Goal: Task Accomplishment & Management: Manage account settings

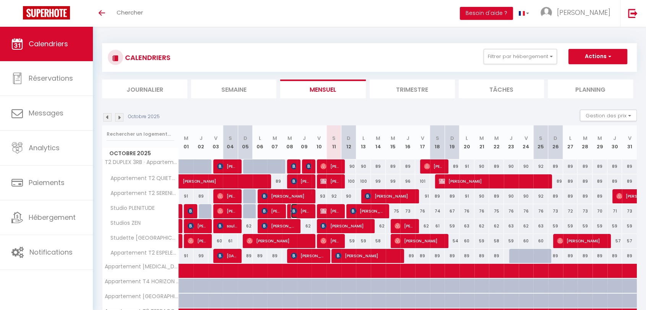
click at [302, 212] on span "[PERSON_NAME]" at bounding box center [301, 211] width 20 height 15
select select "OK"
select select "KO"
select select "0"
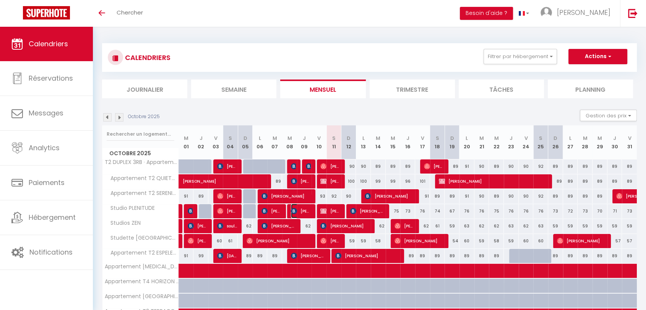
select select "1"
select select
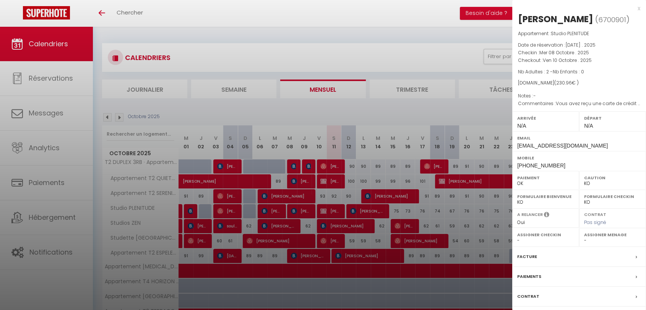
click at [544, 256] on div "Facture" at bounding box center [579, 257] width 134 height 20
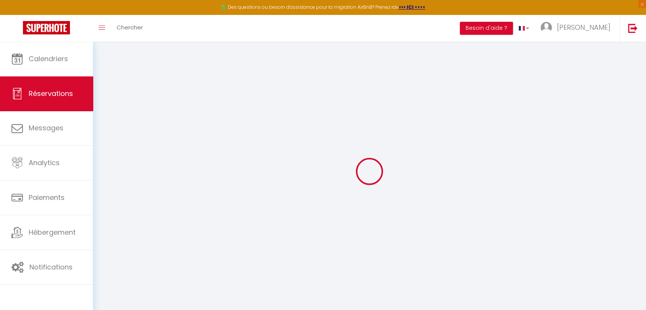
select select "cleaning"
select select "taxes"
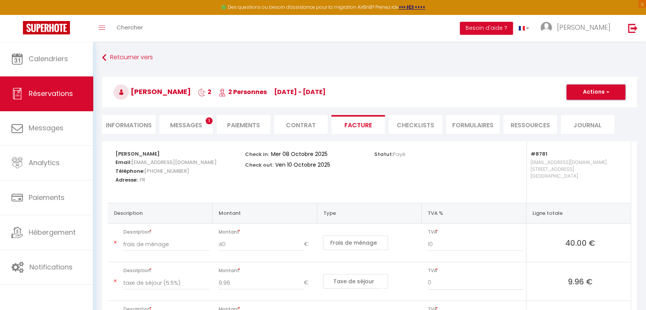
click at [573, 94] on button "Actions" at bounding box center [595, 91] width 59 height 15
click at [579, 131] on link "Envoyer la facture" at bounding box center [590, 129] width 64 height 10
type input "abois.368844@guest.booking.com"
select select "fr"
type input "Votre facture 6700901 - Studio PLENITUDE"
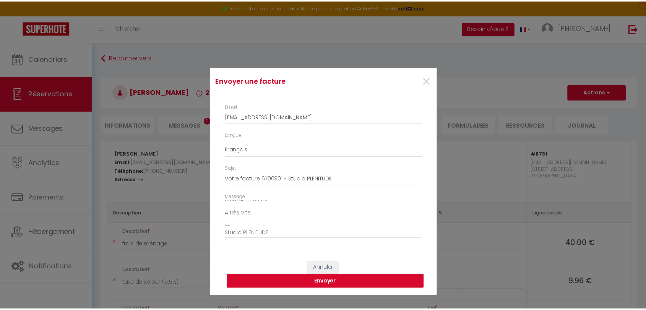
scroll to position [86, 0]
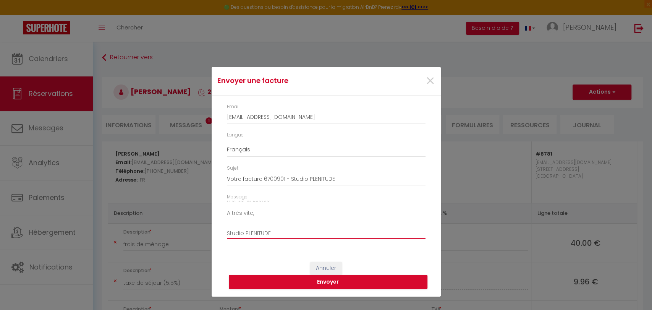
drag, startPoint x: 236, startPoint y: 226, endPoint x: 223, endPoint y: 212, distance: 18.9
click at [224, 225] on div "Message Bonjour, Voici le lien pour télécharger votre facture : https://superho…" at bounding box center [326, 219] width 209 height 53
type textarea "Bonjour, Voici le lien pour télécharger votre facture : https://superhote.com/a…"
click at [291, 279] on button "Envoyer" at bounding box center [328, 282] width 199 height 15
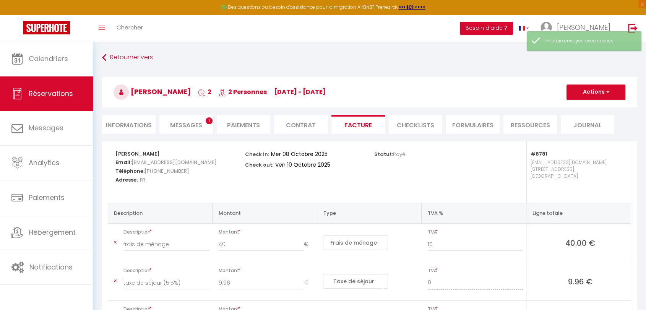
click at [185, 122] on span "Messages" at bounding box center [186, 125] width 32 height 9
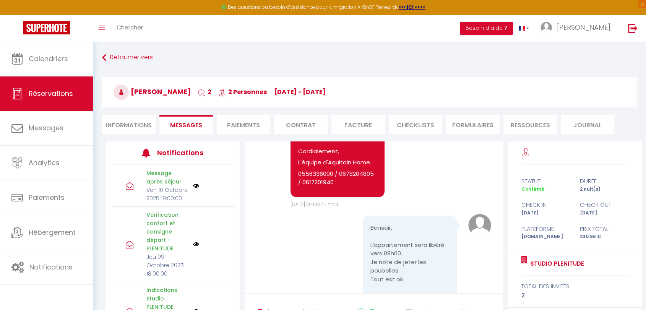
scroll to position [1504, 0]
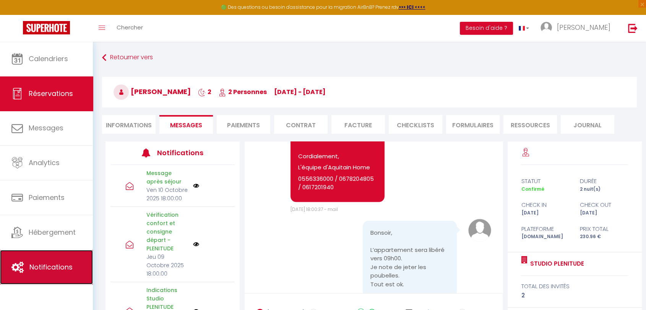
click at [62, 271] on span "Notifications" at bounding box center [50, 267] width 43 height 10
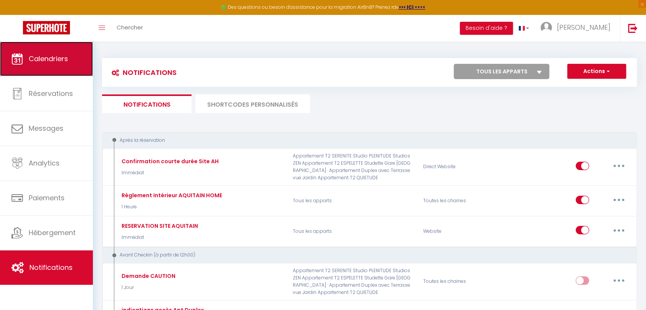
click at [49, 53] on link "Calendriers" at bounding box center [46, 59] width 93 height 34
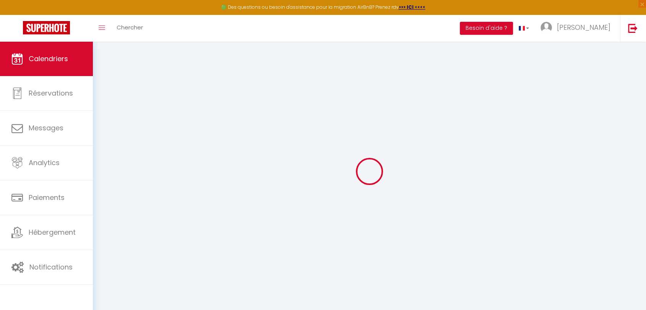
select select
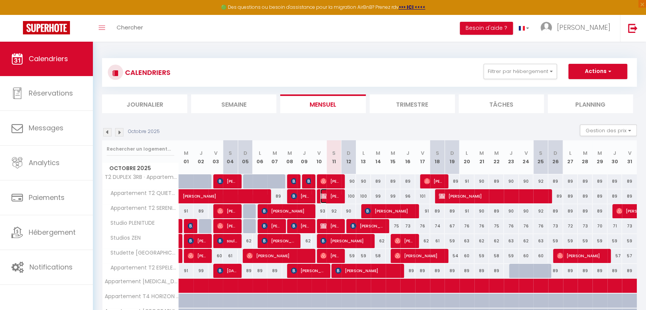
click at [331, 198] on span "[PERSON_NAME]" at bounding box center [330, 196] width 20 height 15
select select "OK"
select select "KO"
select select "0"
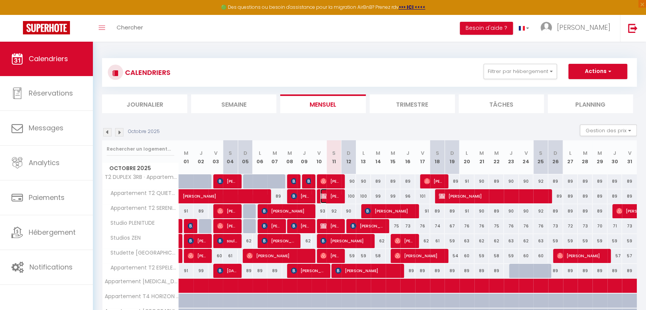
select select "1"
select select
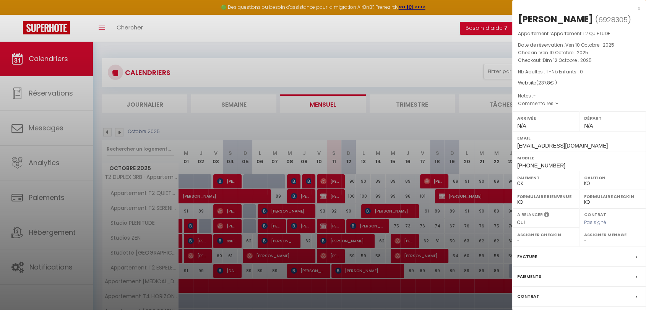
click at [563, 289] on div "Contrat" at bounding box center [579, 297] width 134 height 20
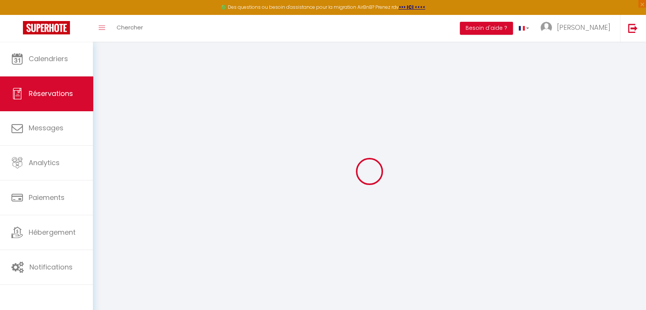
select select
checkbox input "false"
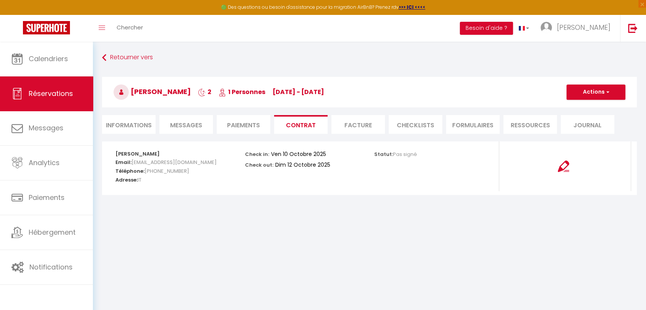
click at [188, 127] on span "Messages" at bounding box center [186, 125] width 32 height 9
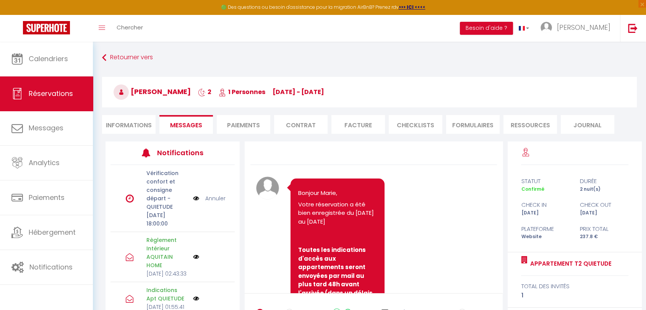
click at [217, 203] on link "Annuler" at bounding box center [215, 198] width 20 height 8
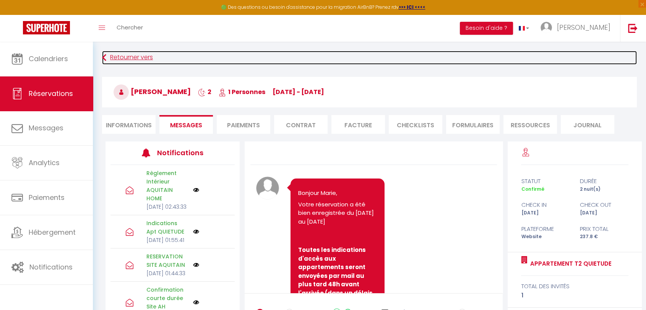
click at [115, 57] on link "Retourner vers" at bounding box center [369, 58] width 535 height 14
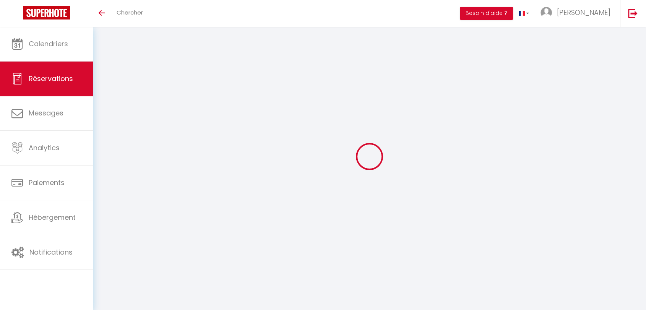
select select
checkbox input "false"
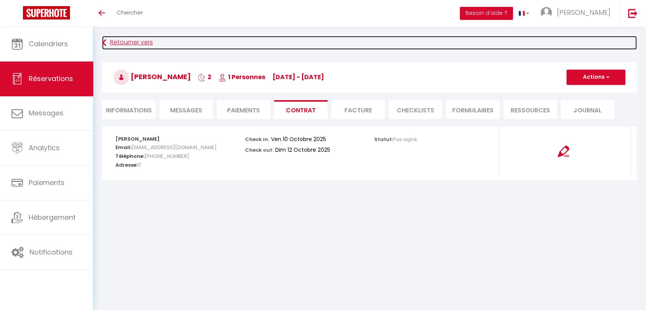
click at [110, 40] on link "Retourner vers" at bounding box center [369, 43] width 535 height 14
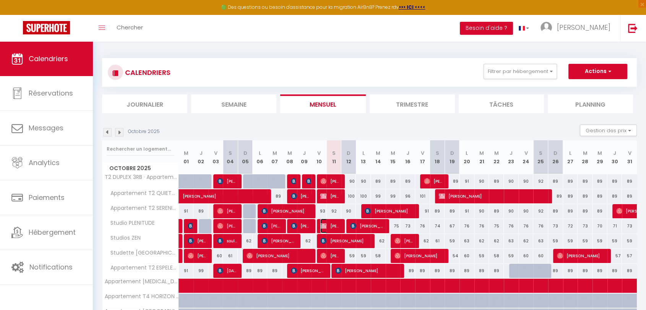
click at [323, 227] on img at bounding box center [323, 226] width 6 height 6
select select "OK"
select select "KO"
select select "0"
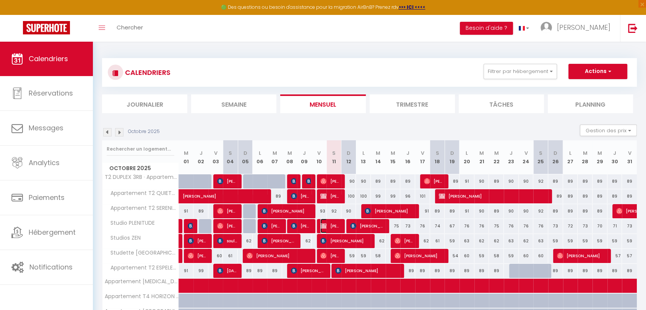
select select "1"
select select
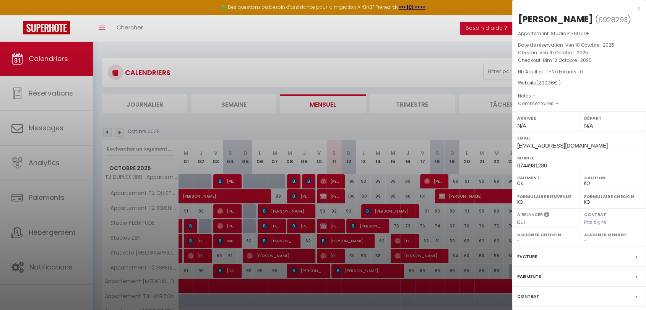
click at [578, 275] on div "Paiements" at bounding box center [579, 277] width 134 height 20
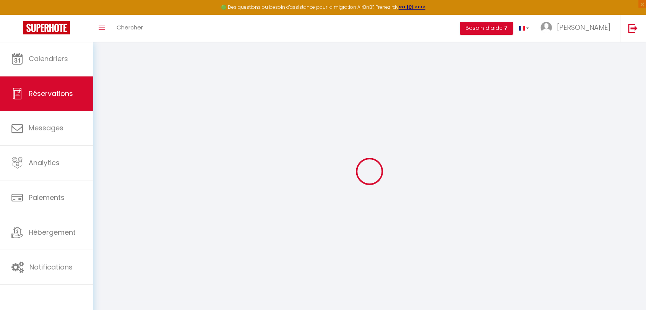
select select
checkbox input "false"
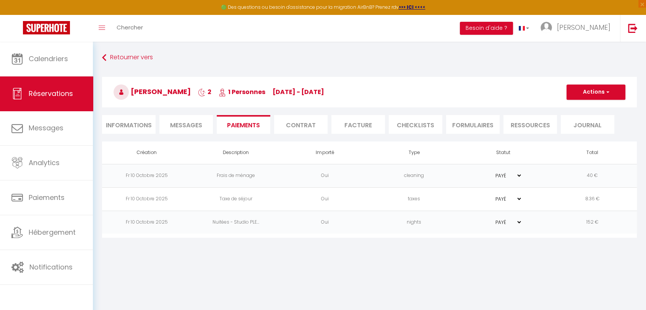
click at [180, 123] on span "Messages" at bounding box center [186, 125] width 32 height 9
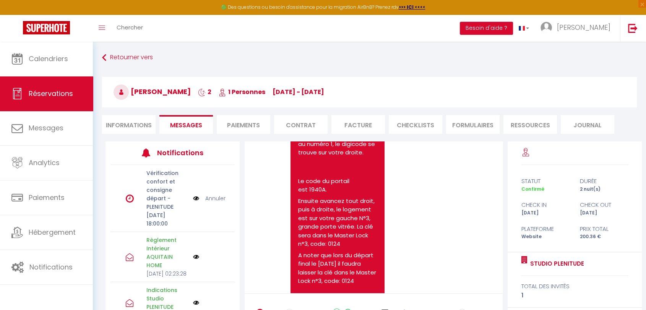
scroll to position [722, 0]
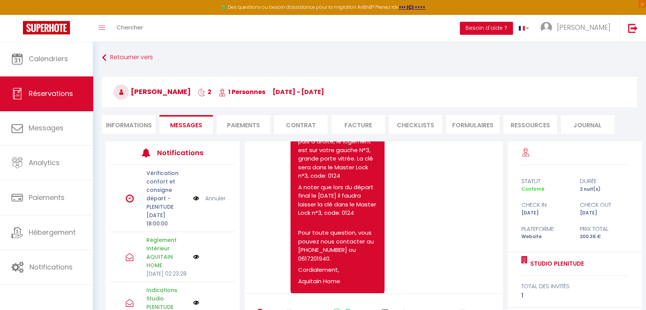
click at [214, 201] on link "Annuler" at bounding box center [215, 198] width 20 height 8
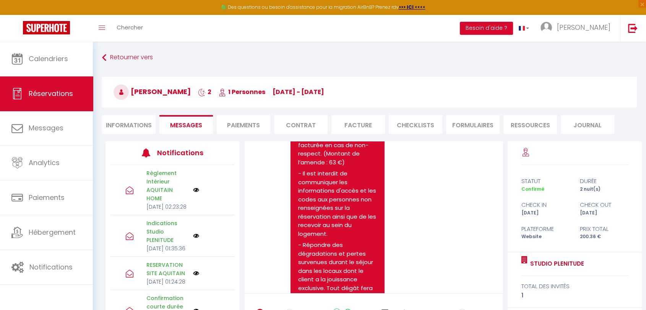
scroll to position [1104, 0]
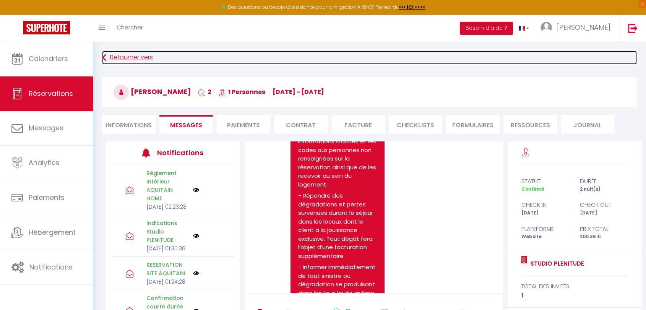
click at [109, 55] on link "Retourner vers" at bounding box center [369, 58] width 535 height 14
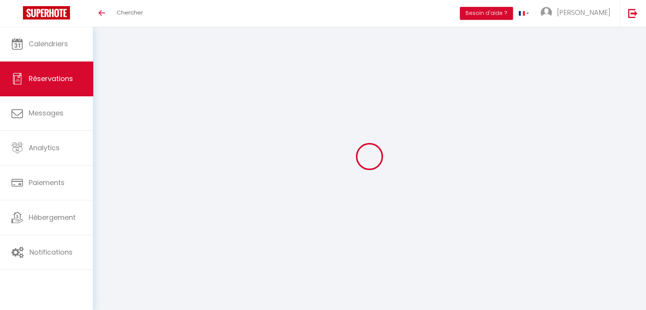
select select
checkbox input "false"
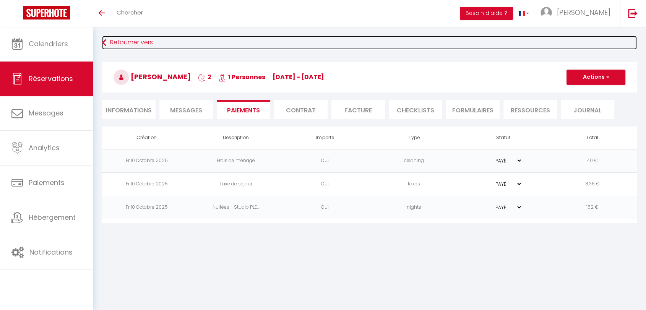
click at [112, 42] on link "Retourner vers" at bounding box center [369, 43] width 535 height 14
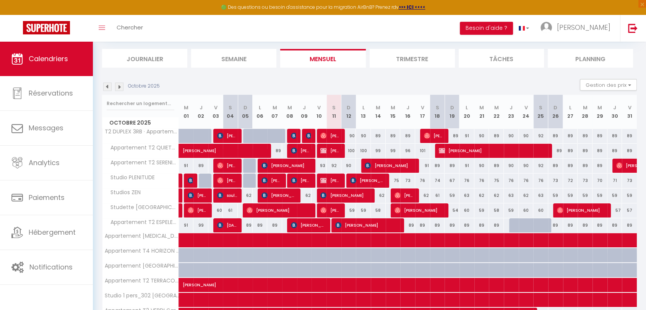
scroll to position [89, 0]
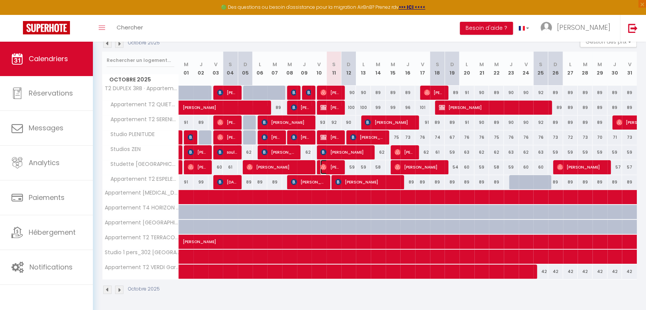
click at [327, 165] on span "[PERSON_NAME]" at bounding box center [330, 167] width 20 height 15
select select "OK"
select select "0"
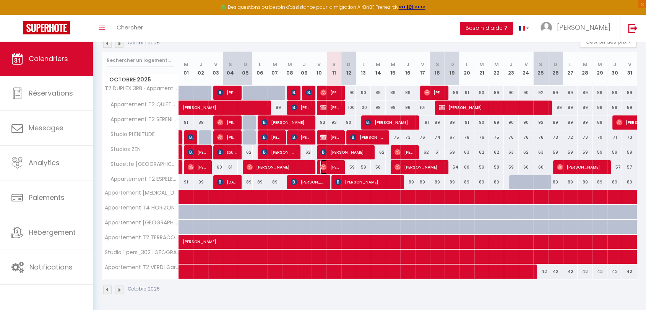
select select "1"
select select
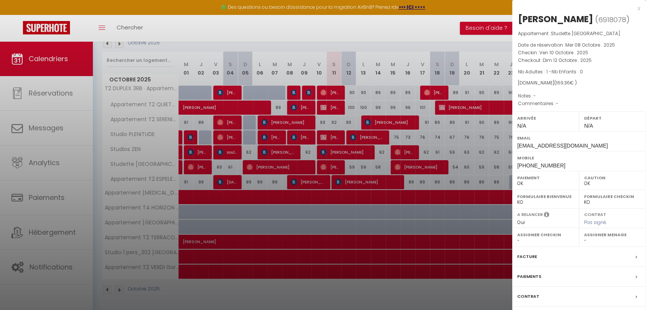
click at [540, 247] on div "Facture" at bounding box center [579, 257] width 134 height 20
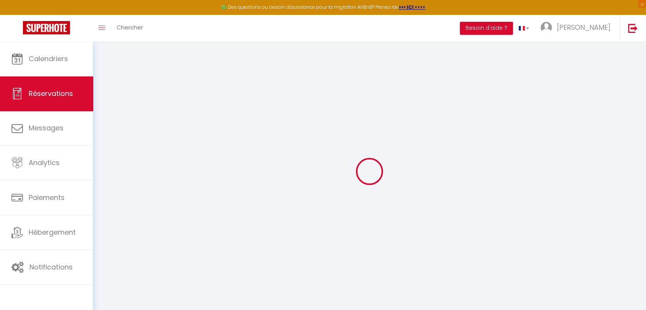
select select
checkbox input "false"
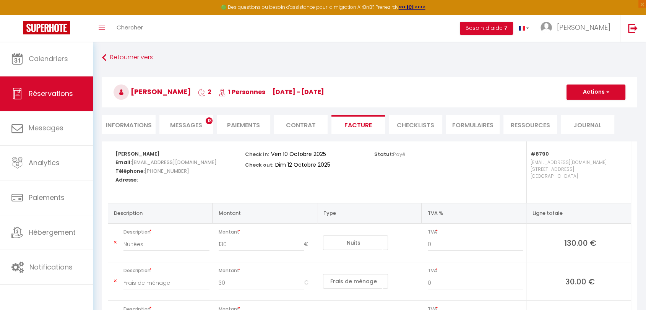
click at [185, 123] on span "Messages" at bounding box center [186, 125] width 32 height 9
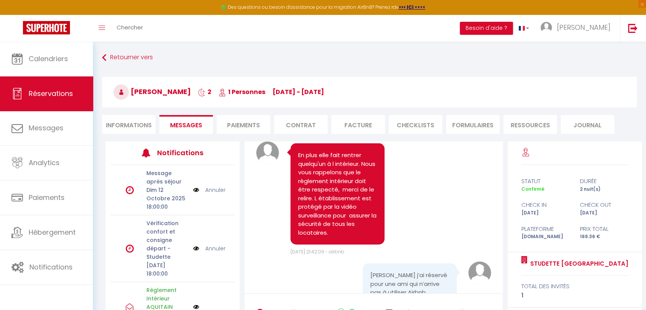
scroll to position [1996, 0]
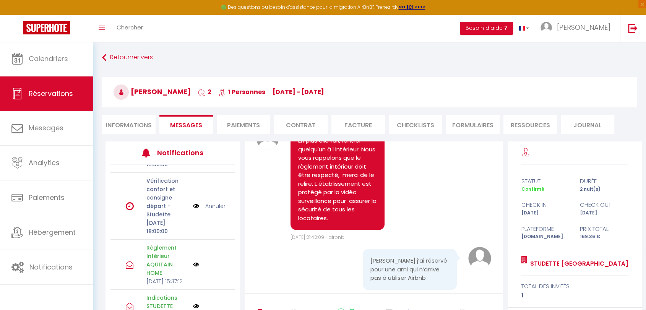
click at [208, 209] on link "Annuler" at bounding box center [215, 206] width 20 height 8
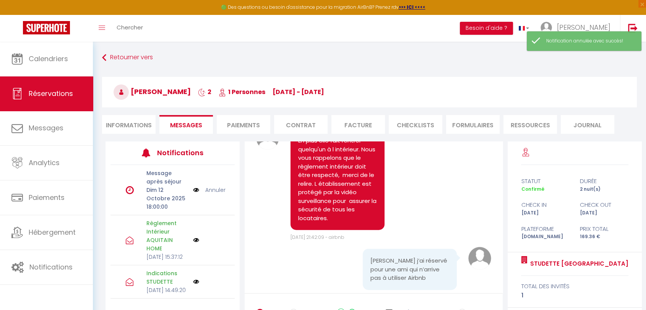
click at [208, 186] on link "Annuler" at bounding box center [215, 190] width 20 height 8
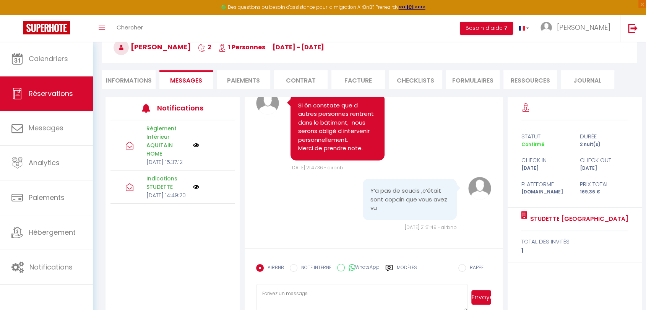
scroll to position [60, 0]
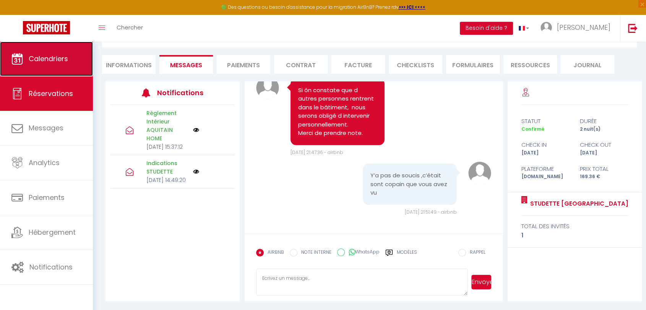
click at [59, 63] on span "Calendriers" at bounding box center [48, 59] width 39 height 10
